Goal: Information Seeking & Learning: Learn about a topic

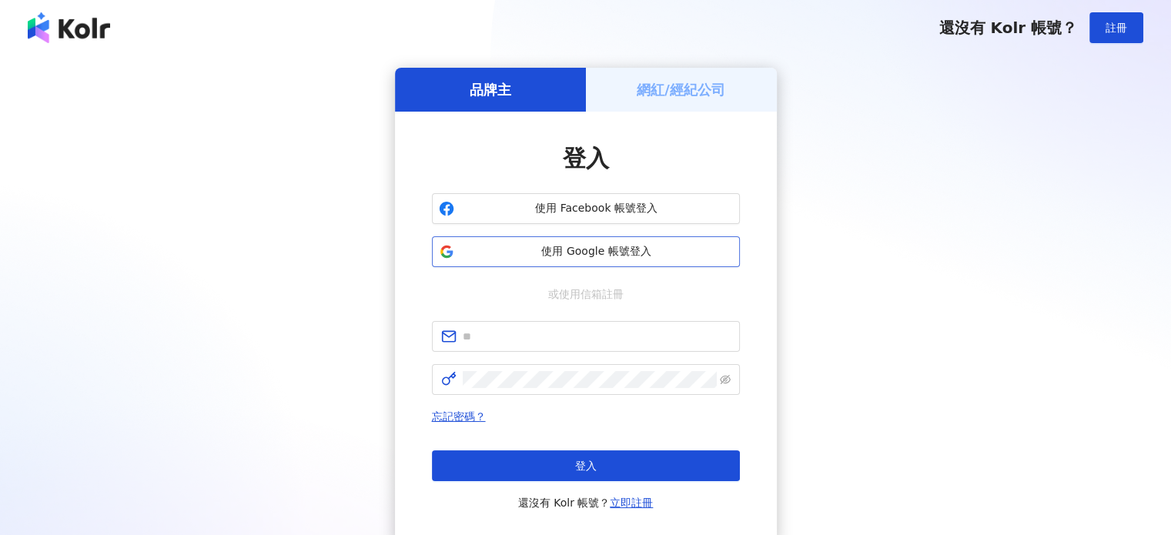
click at [573, 241] on button "使用 Google 帳號登入" at bounding box center [586, 251] width 308 height 31
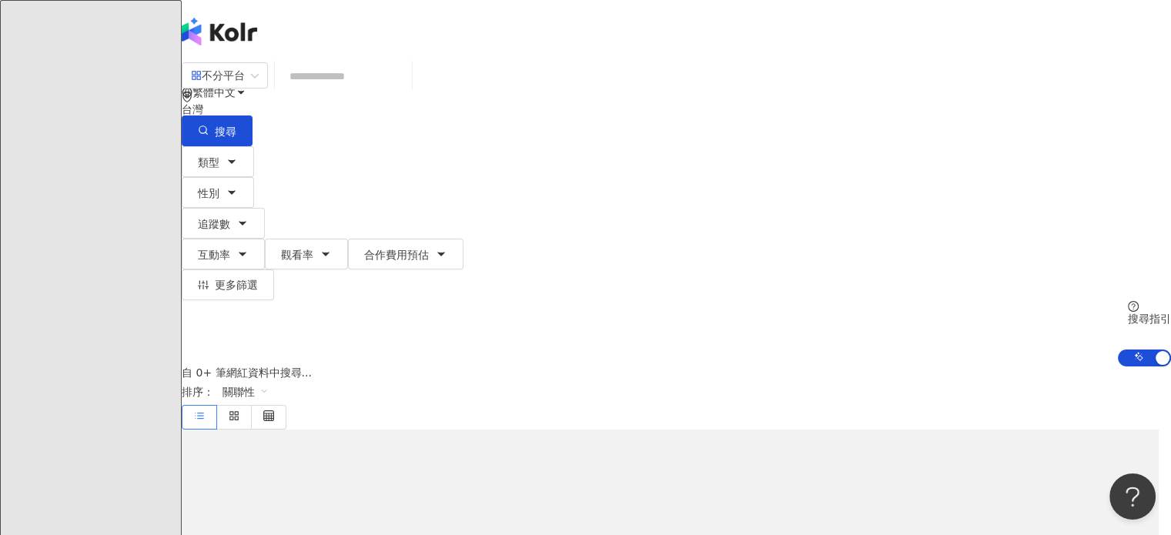
click at [406, 82] on input "search" at bounding box center [343, 76] width 125 height 29
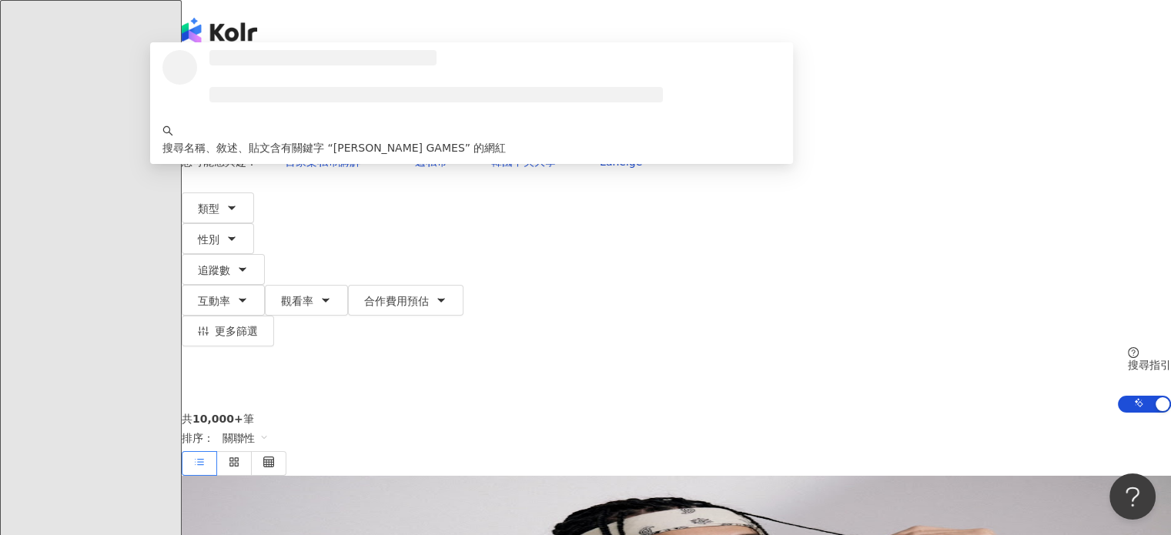
type input "**********"
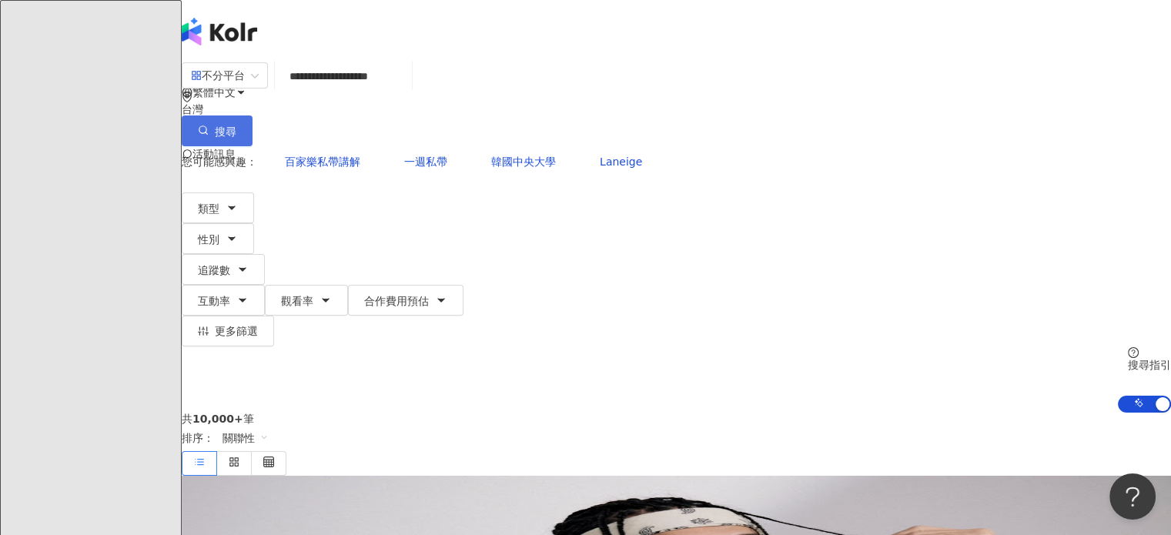
click at [253, 115] on button "搜尋" at bounding box center [217, 130] width 71 height 31
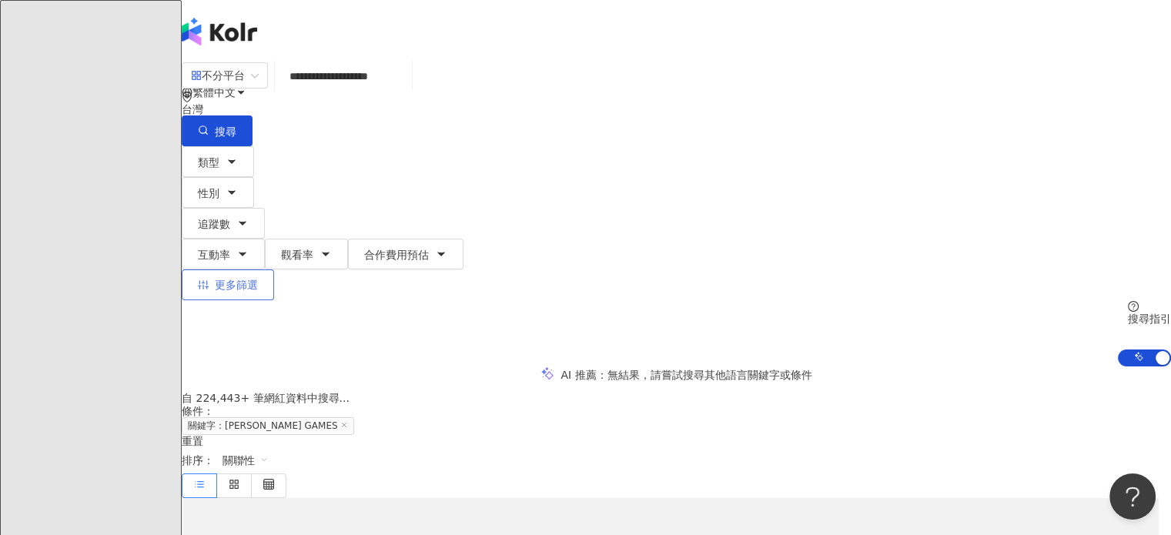
click at [258, 279] on span "更多篩選" at bounding box center [236, 285] width 43 height 12
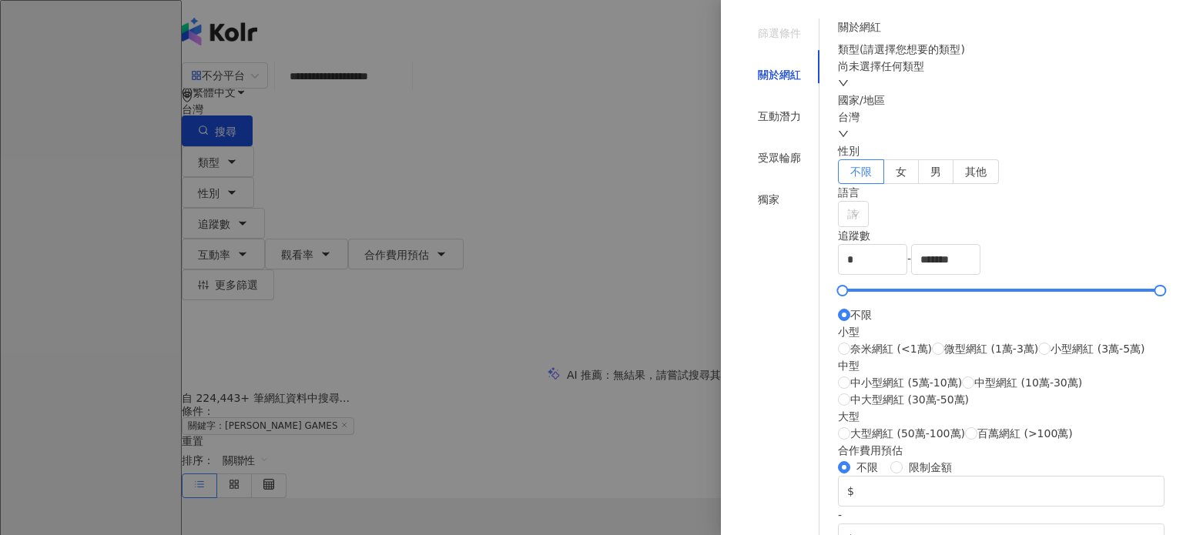
click at [948, 142] on div "台灣" at bounding box center [1001, 126] width 326 height 34
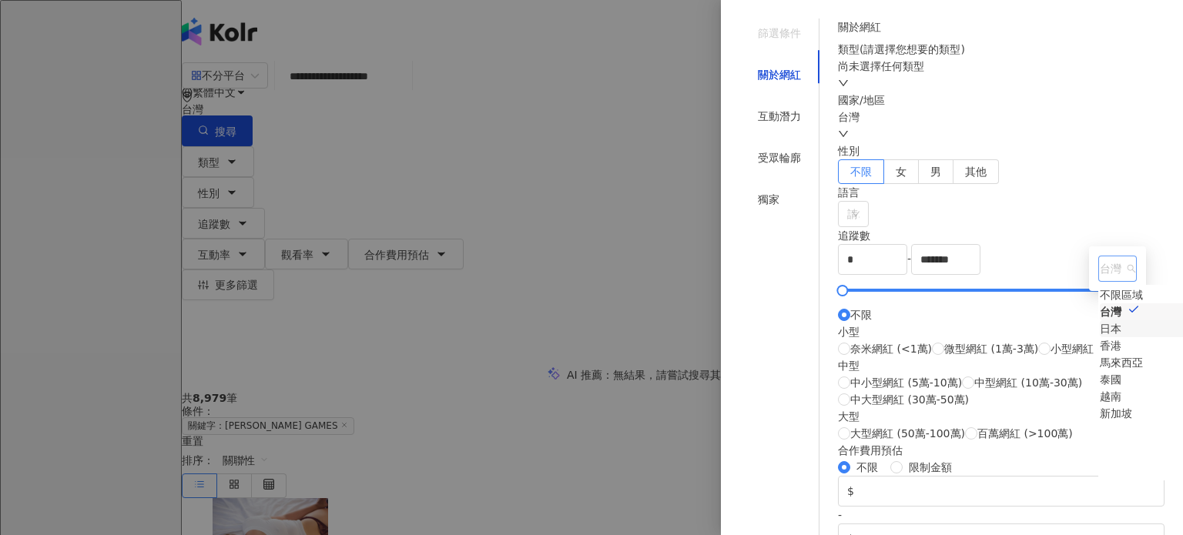
click at [1099, 337] on div "日本" at bounding box center [1110, 328] width 22 height 17
click at [918, 184] on label "女" at bounding box center [901, 171] width 35 height 25
click at [765, 112] on div "互動潛力" at bounding box center [779, 116] width 80 height 29
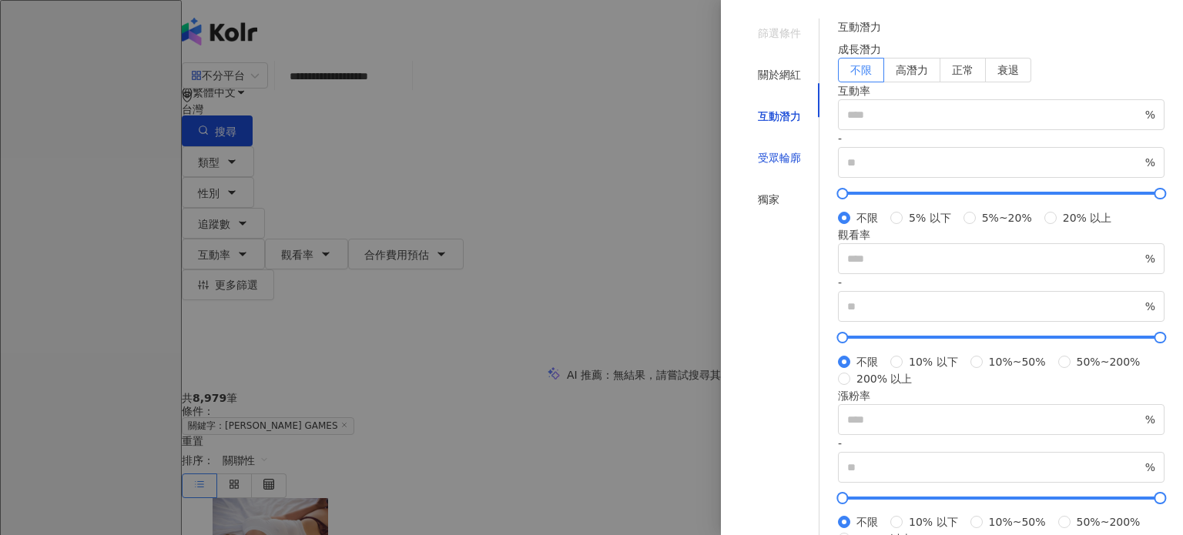
click at [768, 149] on div "受眾輪廓" at bounding box center [779, 157] width 43 height 17
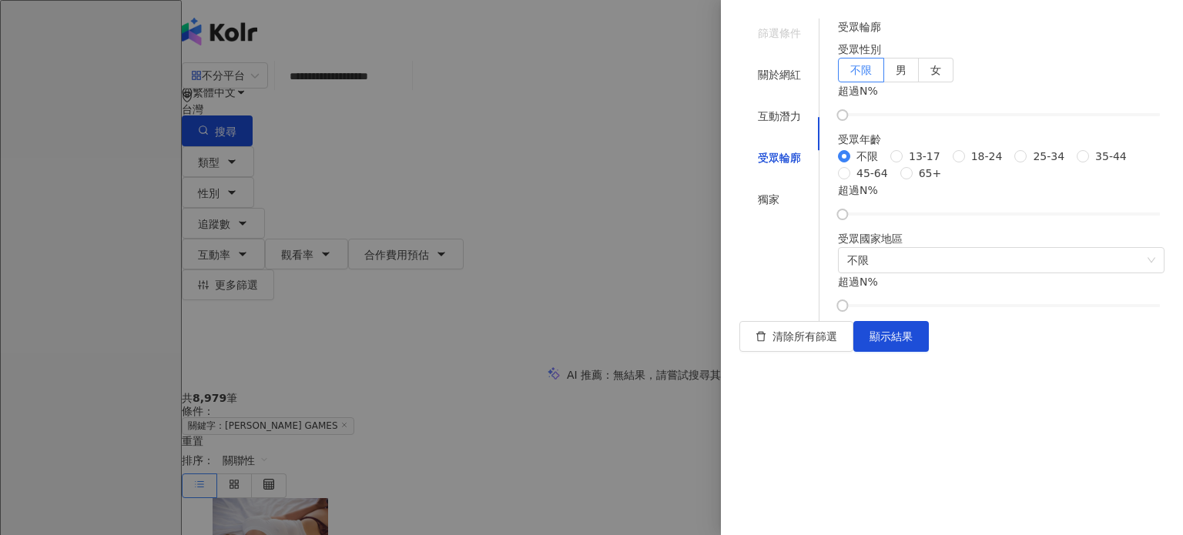
scroll to position [154, 0]
click at [1089, 165] on span "35-44" at bounding box center [1111, 156] width 44 height 17
click at [936, 273] on span "不限" at bounding box center [1001, 260] width 308 height 25
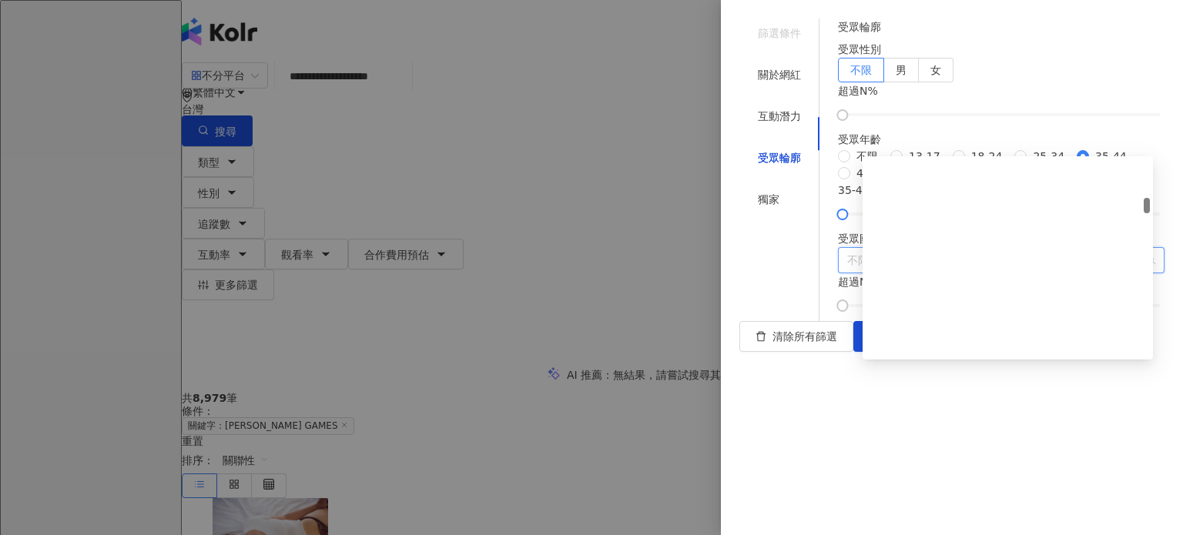
scroll to position [1309, 0]
type input "**"
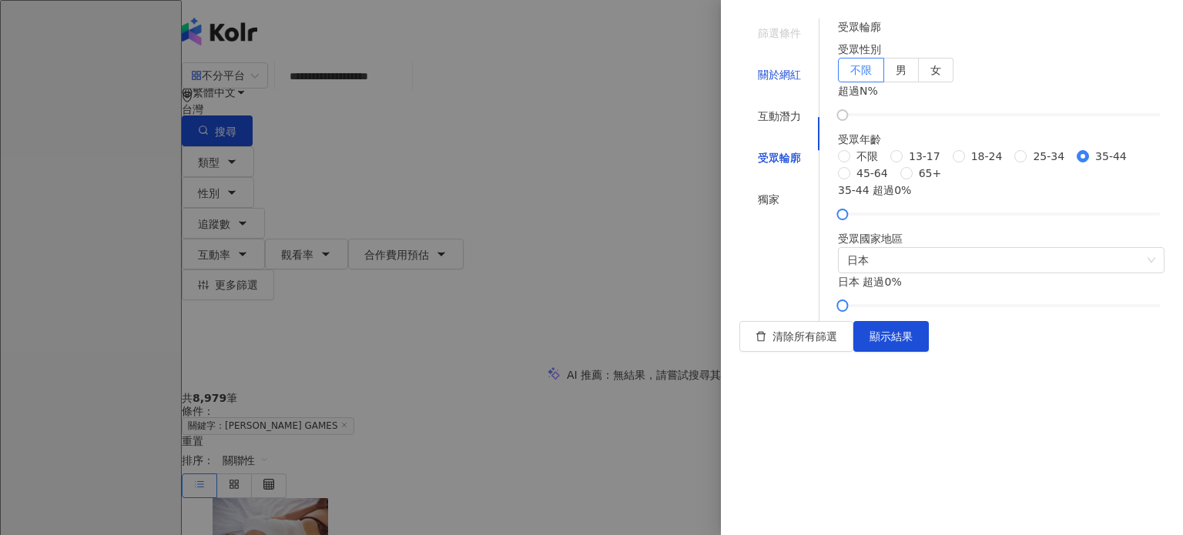
click at [781, 66] on div "關於網紅" at bounding box center [779, 74] width 43 height 17
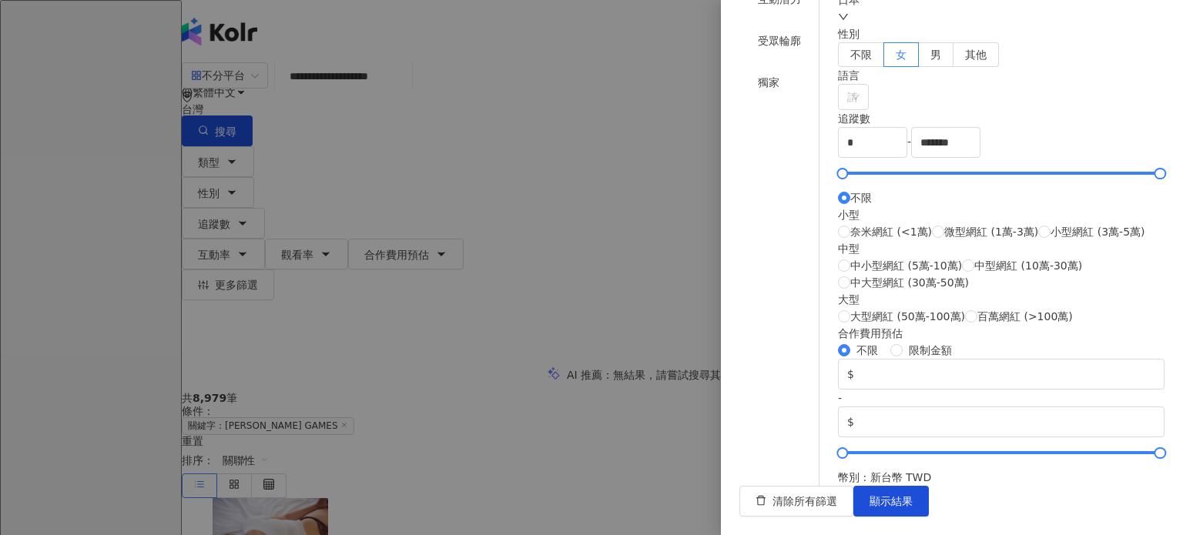
click at [778, 97] on div "獨家" at bounding box center [779, 82] width 80 height 29
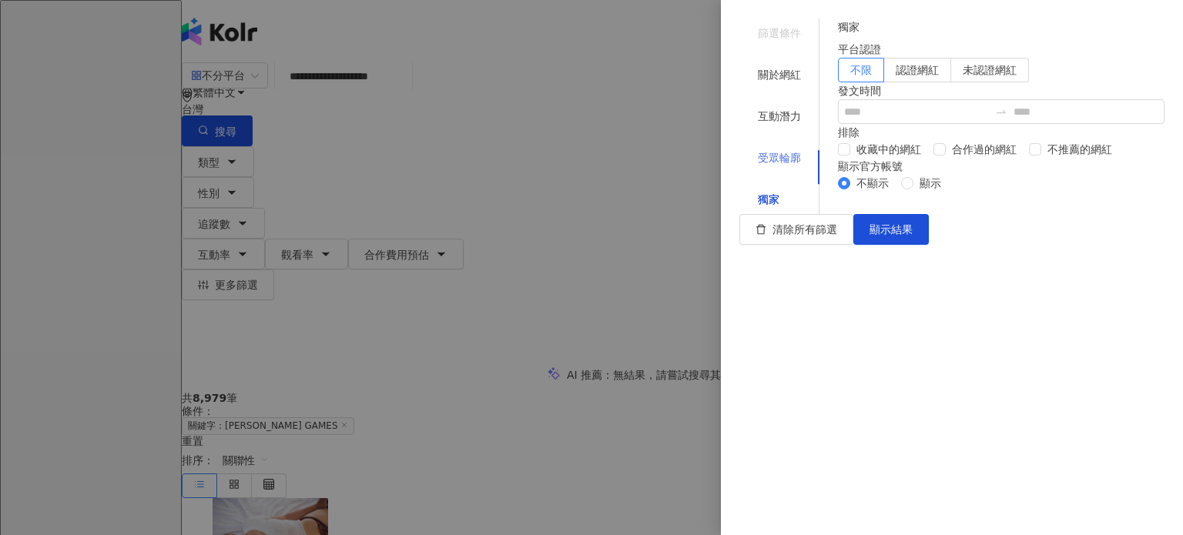
scroll to position [31, 0]
click at [774, 149] on div "受眾輪廓" at bounding box center [779, 157] width 43 height 17
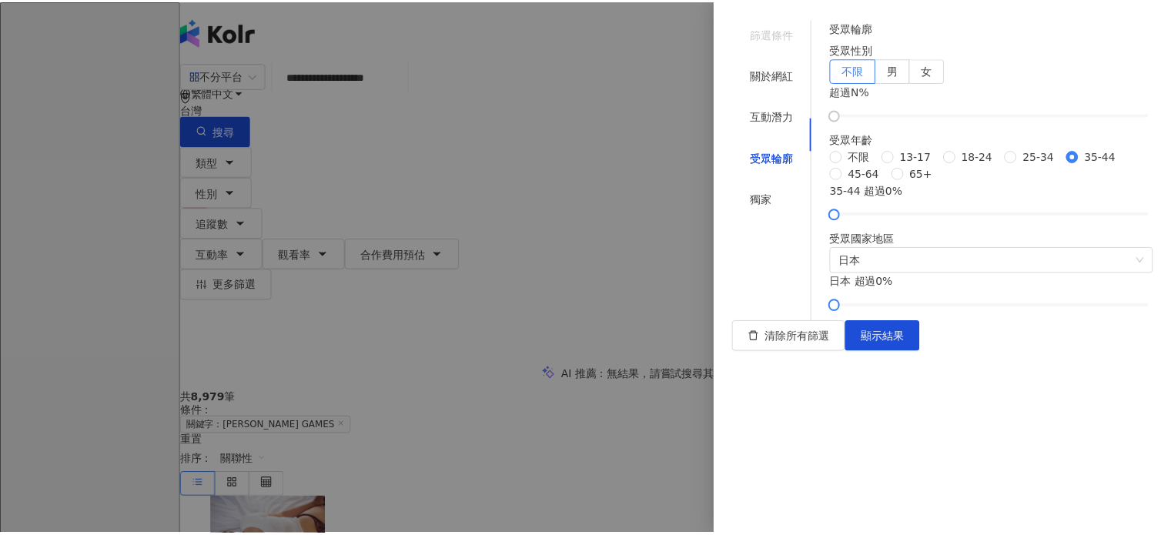
scroll to position [212, 0]
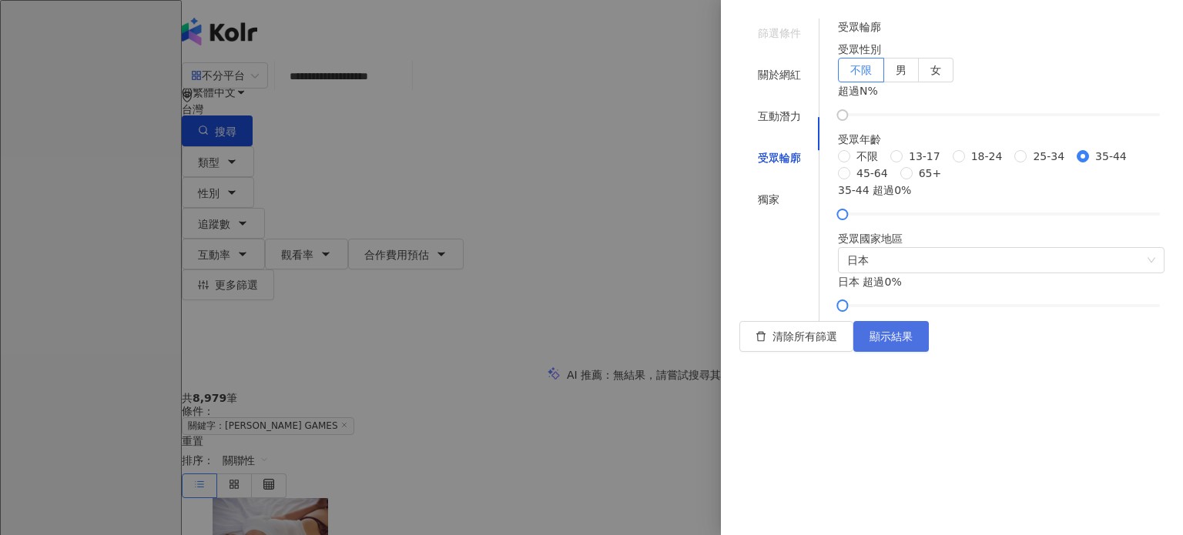
click at [928, 352] on button "顯示結果" at bounding box center [890, 336] width 75 height 31
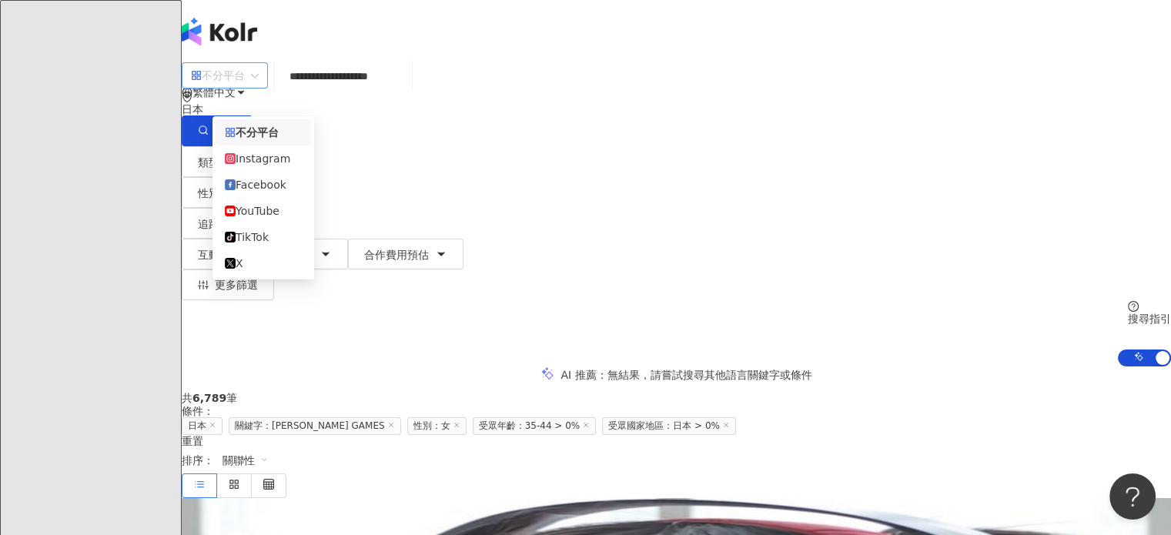
click at [241, 88] on div "不分平台" at bounding box center [218, 75] width 54 height 25
click at [268, 219] on div "YouTube" at bounding box center [263, 210] width 77 height 17
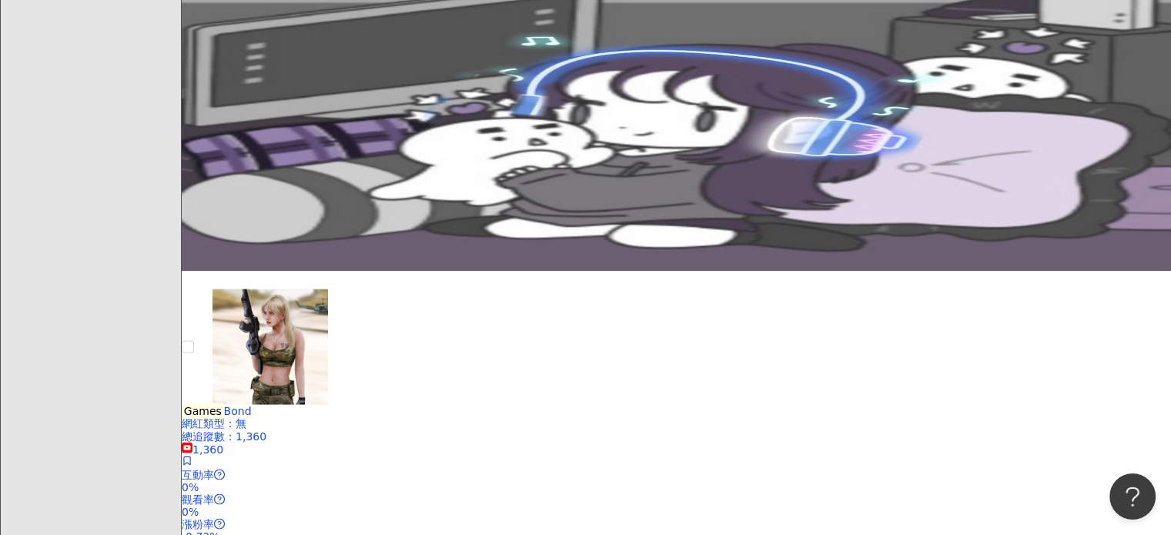
scroll to position [3080, 0]
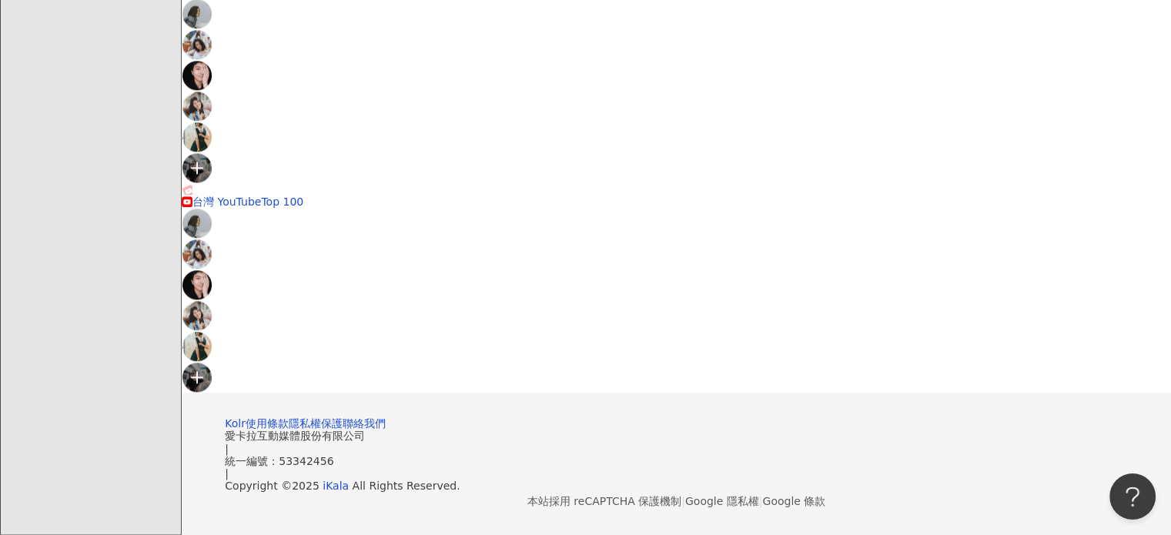
scroll to position [1182, 0]
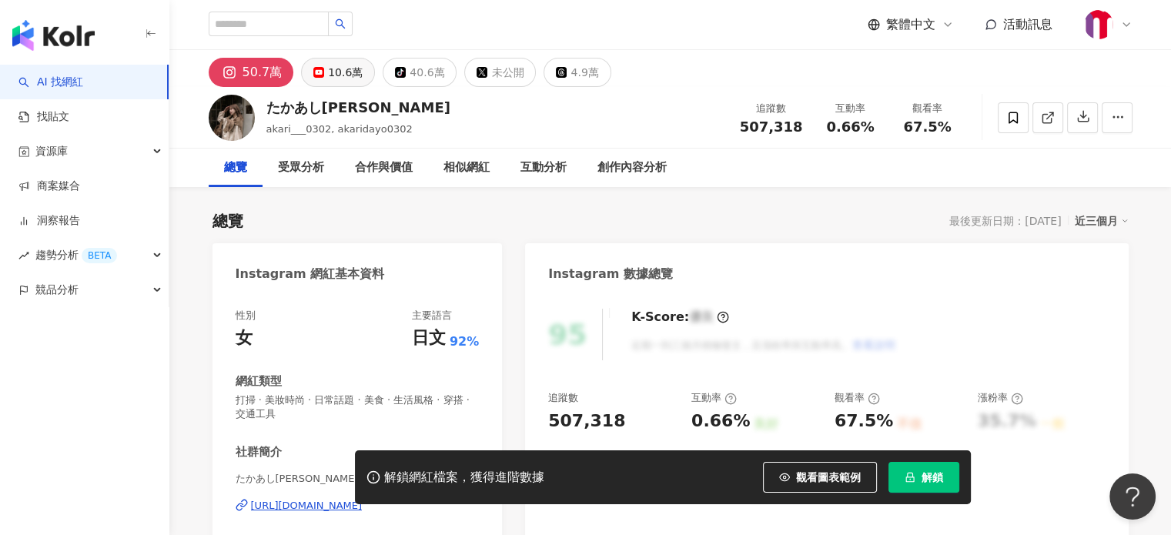
click at [345, 75] on div "10.6萬" at bounding box center [345, 73] width 35 height 22
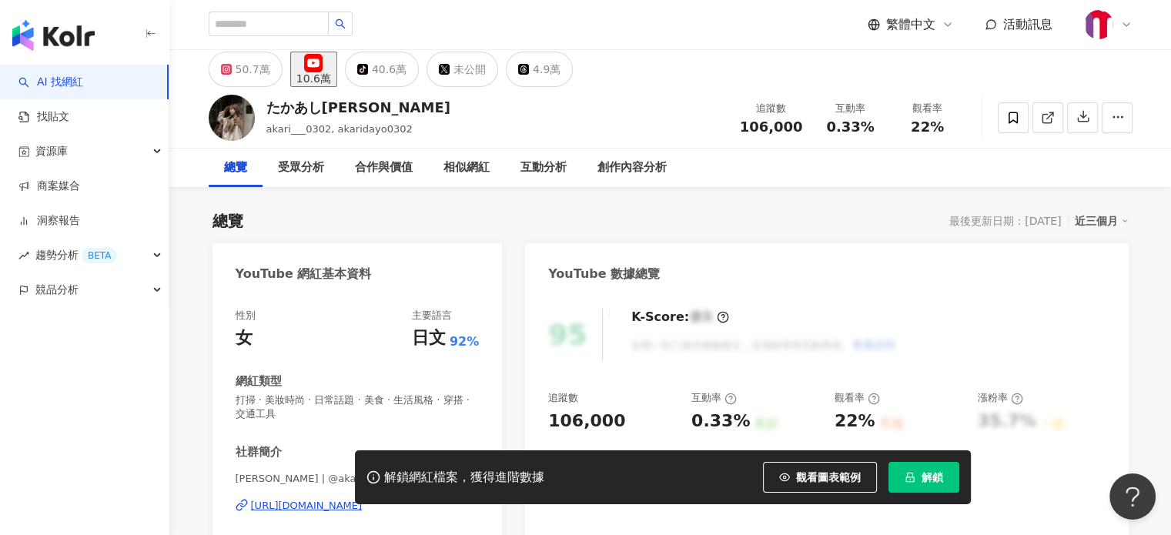
click at [373, 276] on div "YouTube 網紅基本資料" at bounding box center [357, 268] width 290 height 50
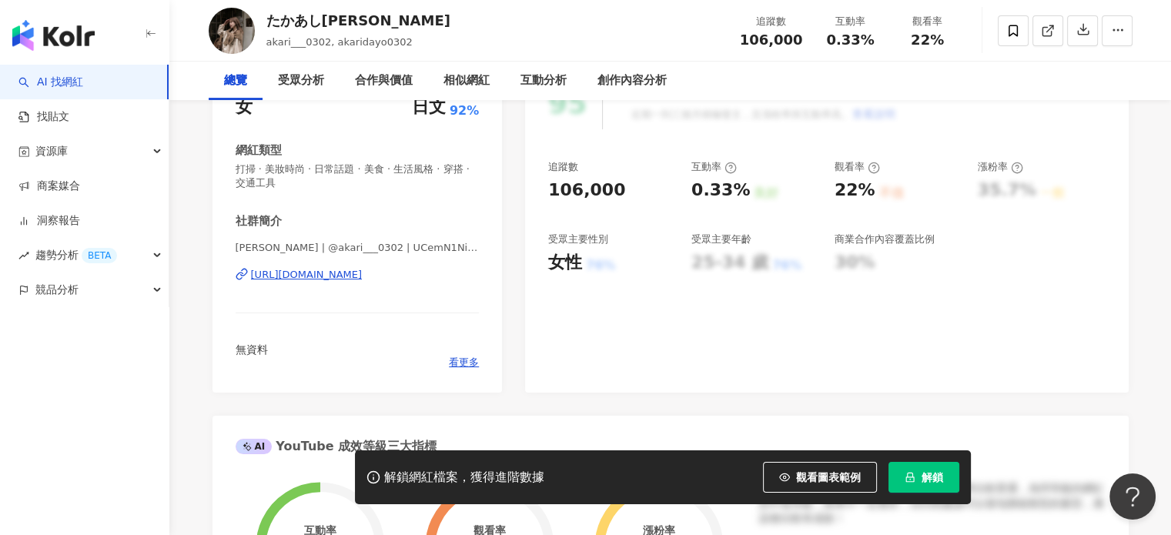
drag, startPoint x: 373, startPoint y: 276, endPoint x: 461, endPoint y: 261, distance: 89.1
click at [363, 276] on div "https://www.youtube.com/channel/UCemN1NipWDL2H3p_5_dFKjQ" at bounding box center [307, 275] width 112 height 14
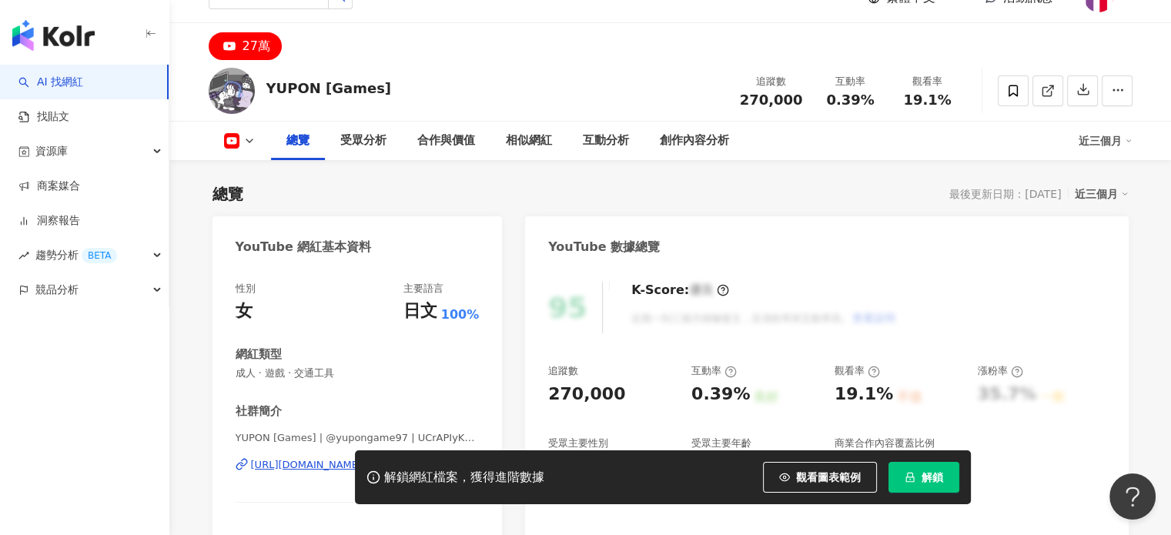
scroll to position [231, 0]
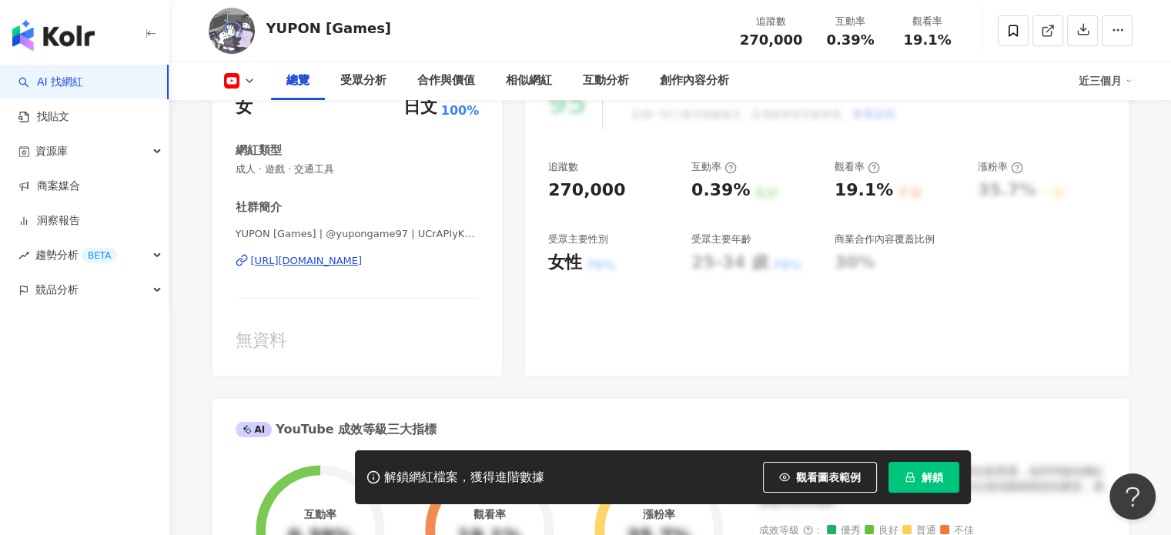
click at [363, 259] on div "https://www.youtube.com/channel/UCrAPIyKZwC3R0O8b3yt1F3g" at bounding box center [307, 261] width 112 height 14
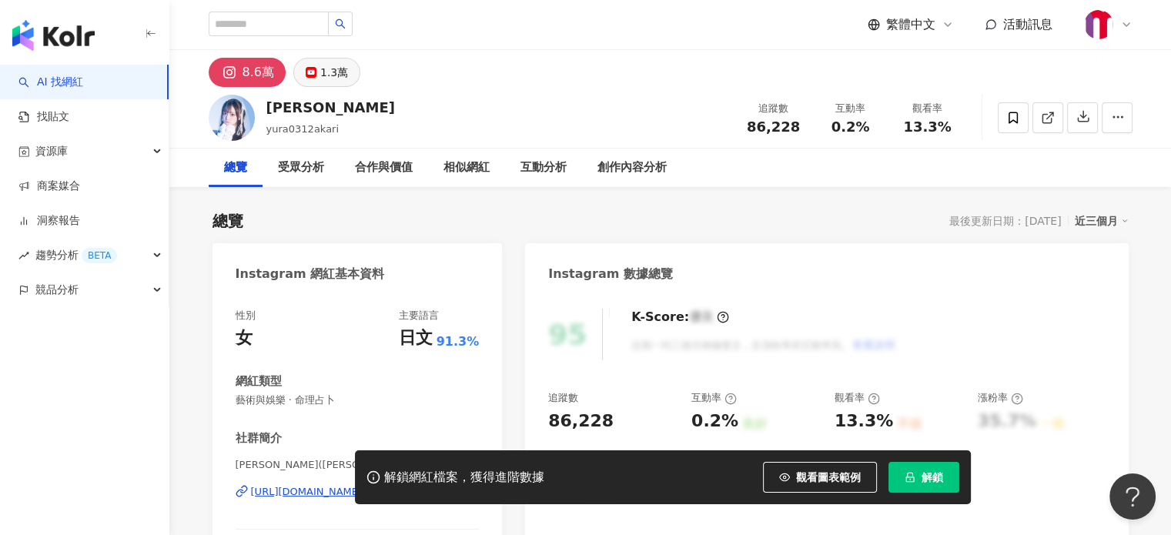
click at [334, 79] on div "1.3萬" at bounding box center [334, 73] width 28 height 22
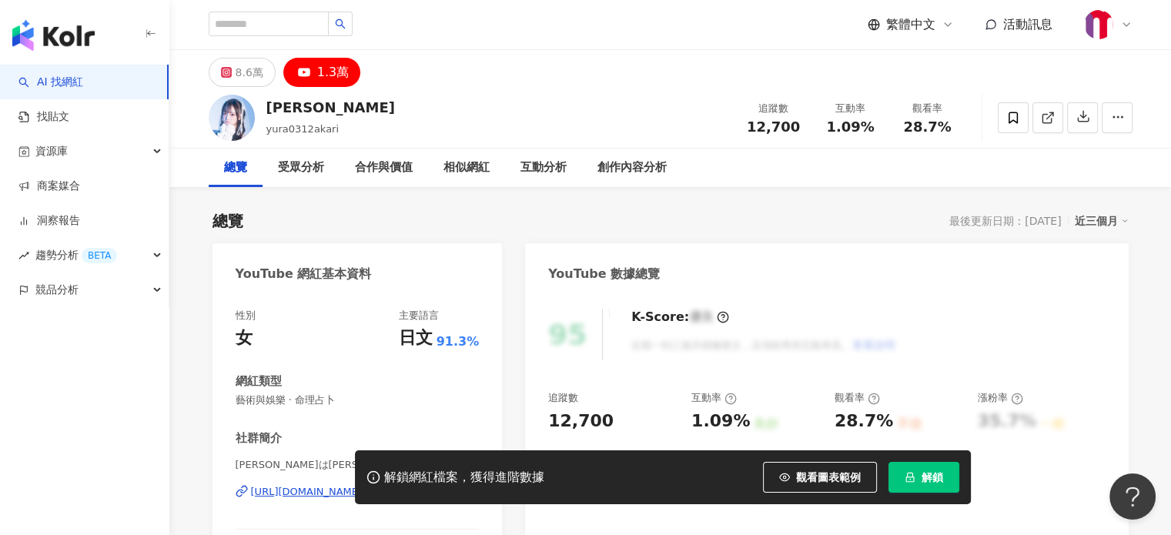
click at [363, 485] on div "https://www.youtube.com/channel/UC4d9rKqvNsKTU-V54Wz_6Kw" at bounding box center [307, 492] width 112 height 14
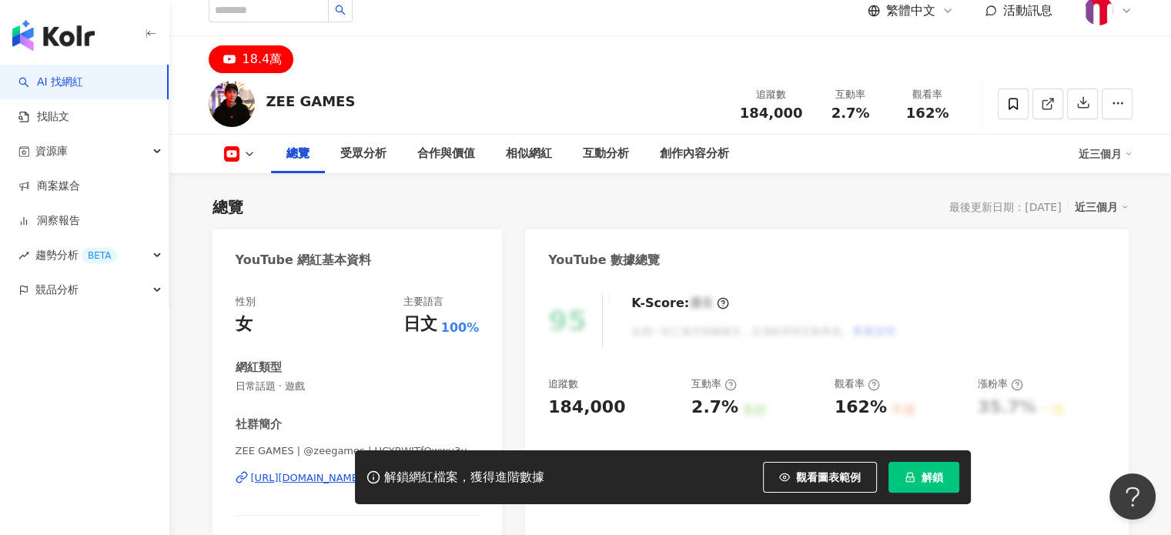
scroll to position [231, 0]
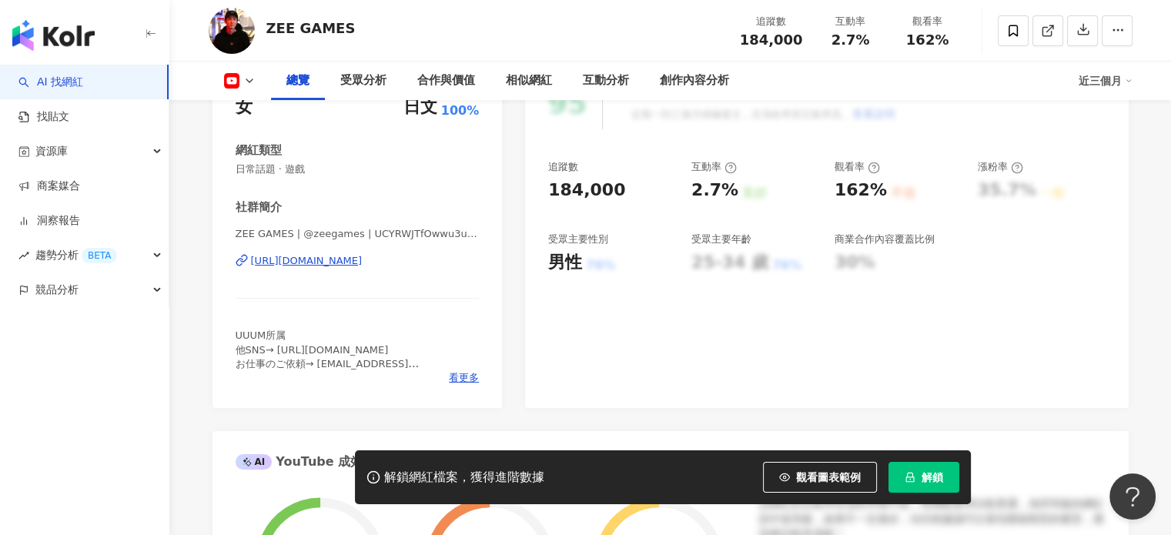
click at [363, 263] on div "https://www.youtube.com/channel/UCYRWJTfOwwu3uY9A2yjOjaw" at bounding box center [307, 261] width 112 height 14
